Goal: Task Accomplishment & Management: Use online tool/utility

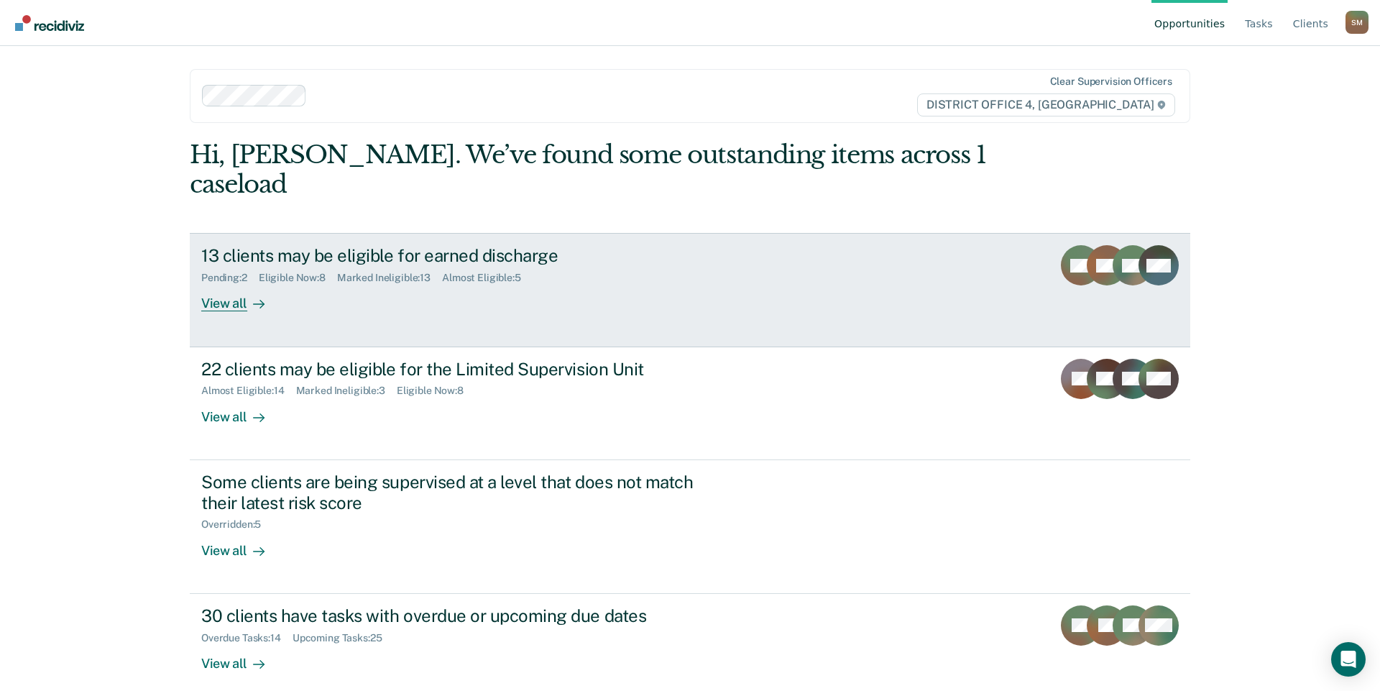
click at [416, 245] on div "13 clients may be eligible for earned discharge" at bounding box center [453, 255] width 505 height 21
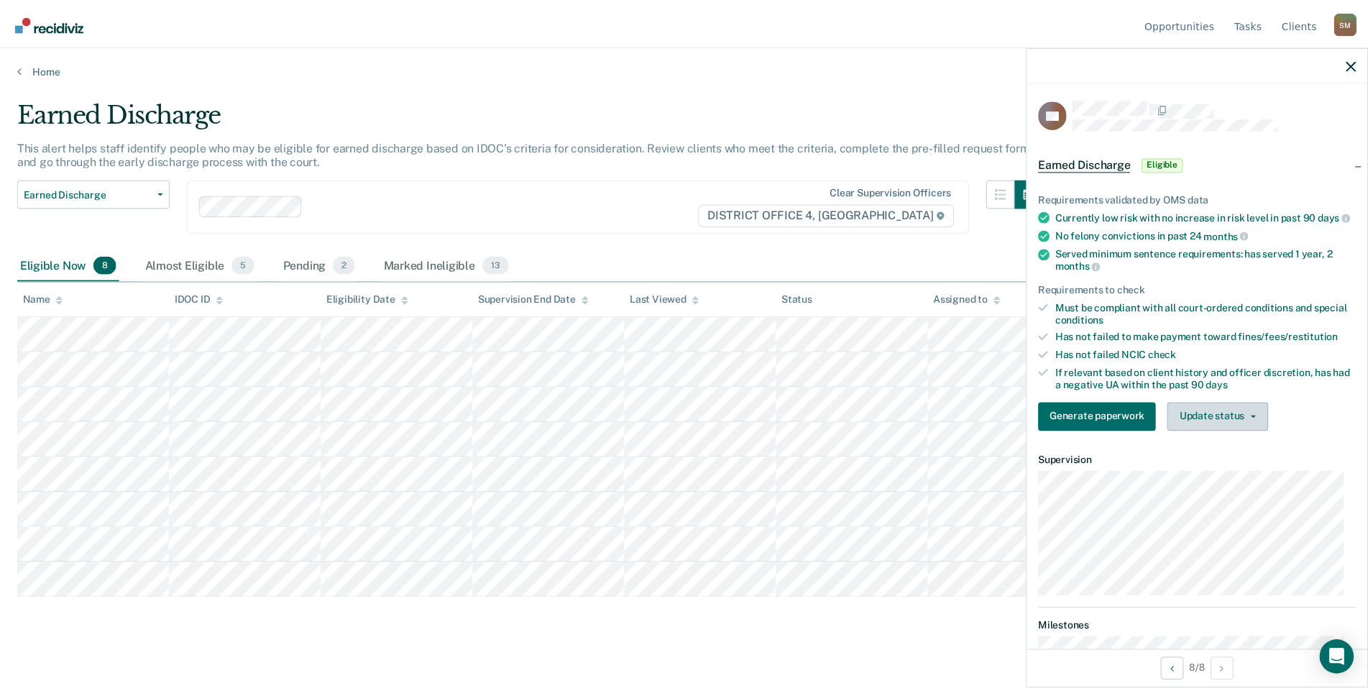
scroll to position [72, 0]
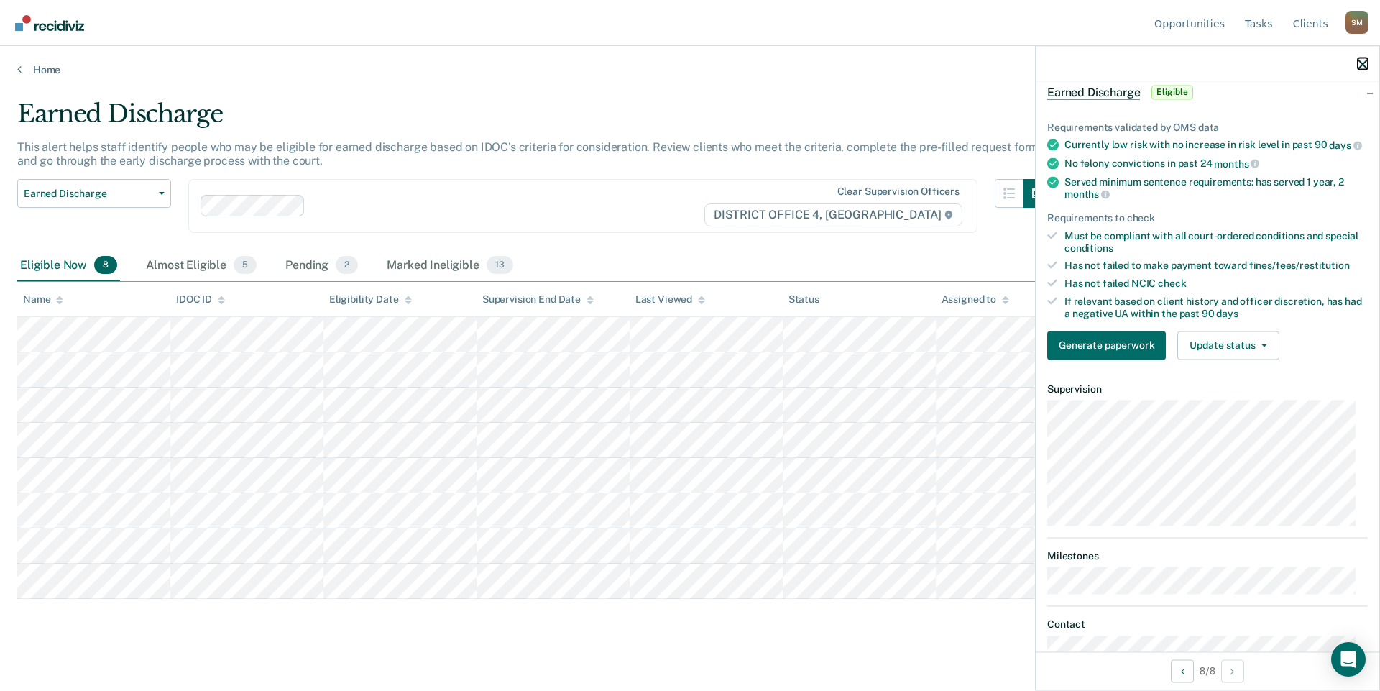
click at [1357, 67] on div at bounding box center [1208, 64] width 344 height 36
click at [1362, 63] on icon "button" at bounding box center [1363, 64] width 10 height 10
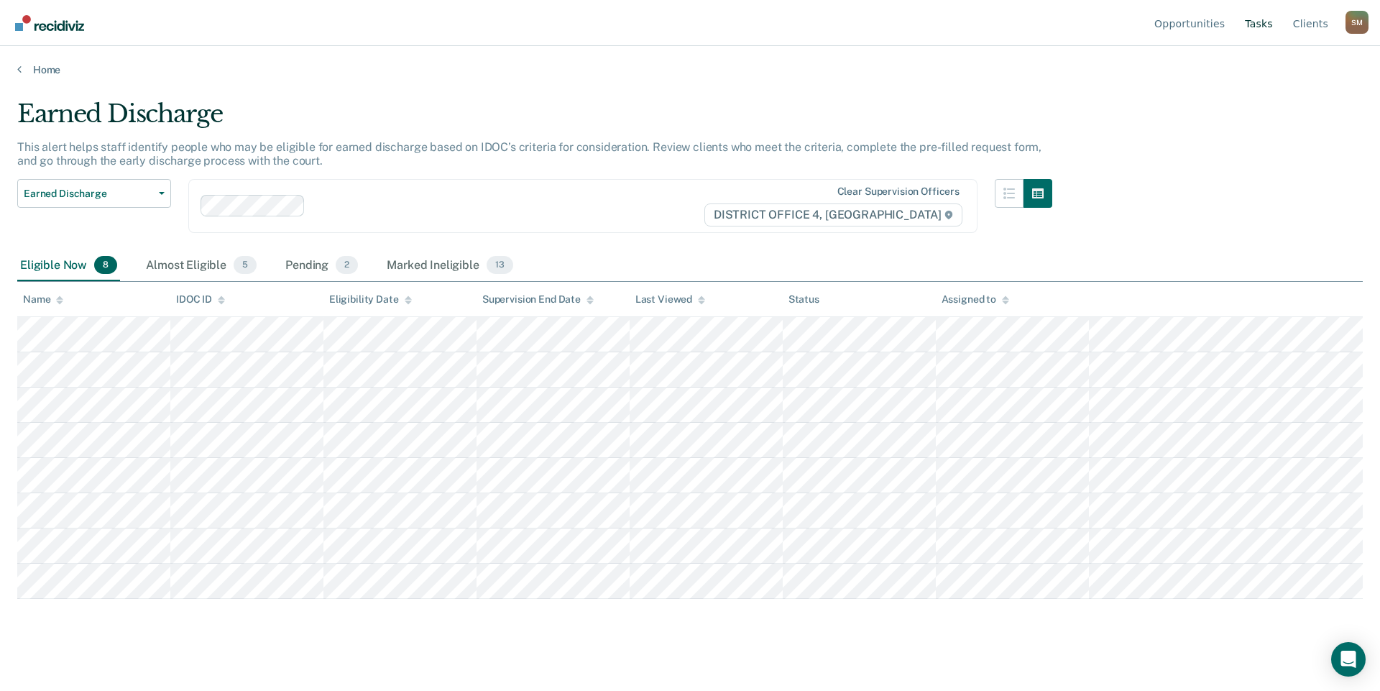
click at [1271, 28] on link "Tasks" at bounding box center [1259, 23] width 34 height 46
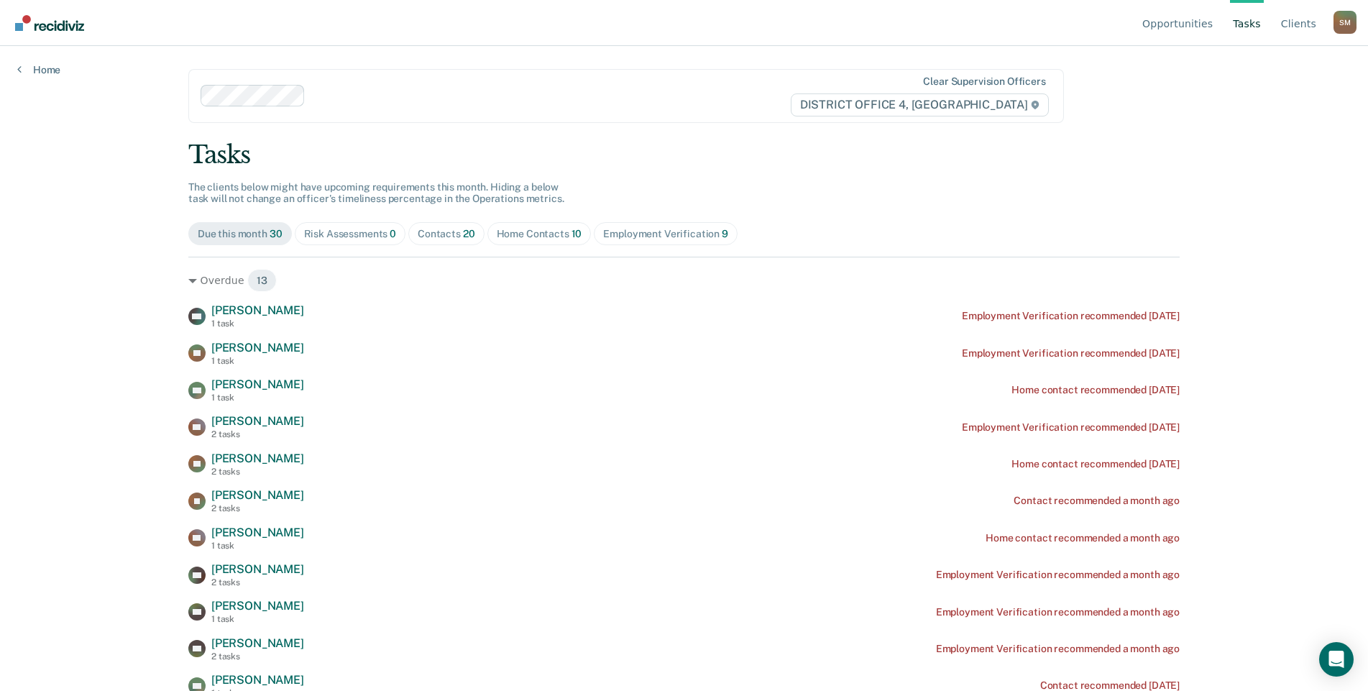
click at [464, 231] on span "20" at bounding box center [469, 233] width 12 height 11
